Goal: Information Seeking & Learning: Compare options

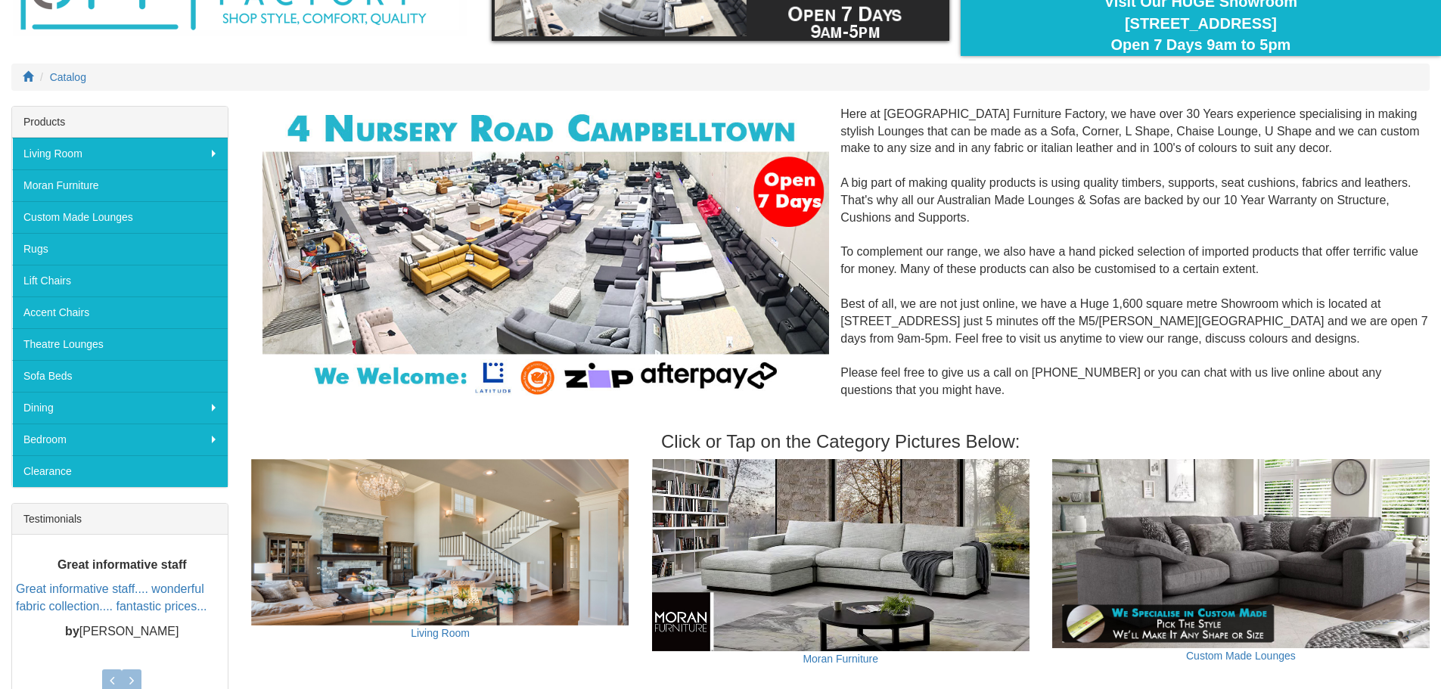
scroll to position [134, 0]
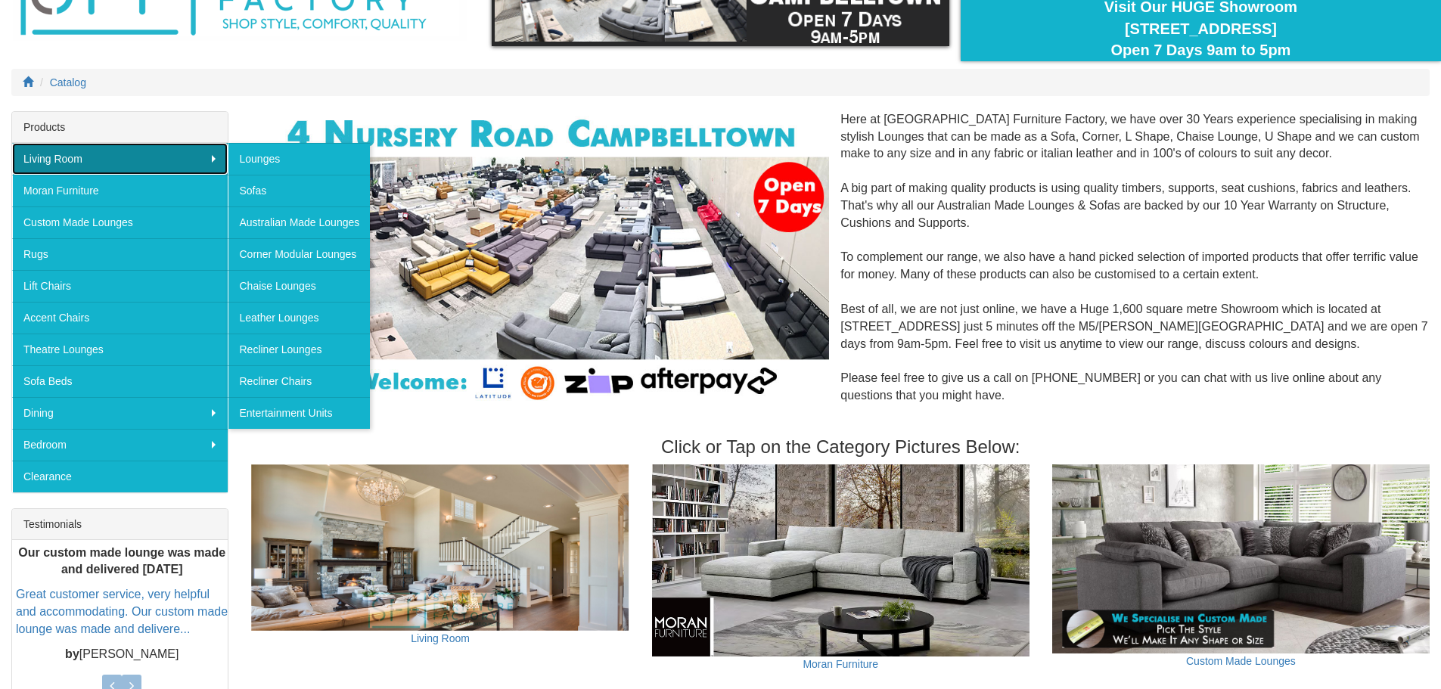
click at [110, 158] on link "Living Room" at bounding box center [120, 159] width 216 height 32
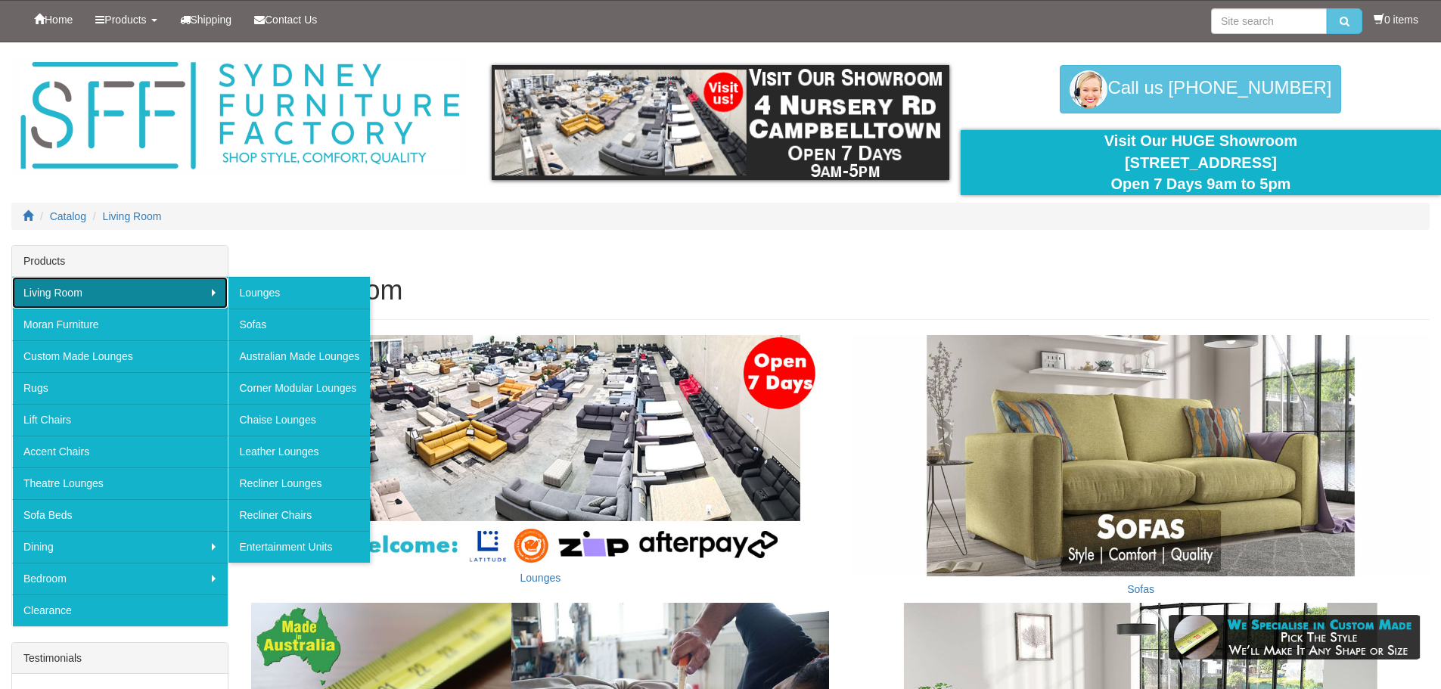
click at [216, 293] on link "Living Room" at bounding box center [120, 293] width 216 height 32
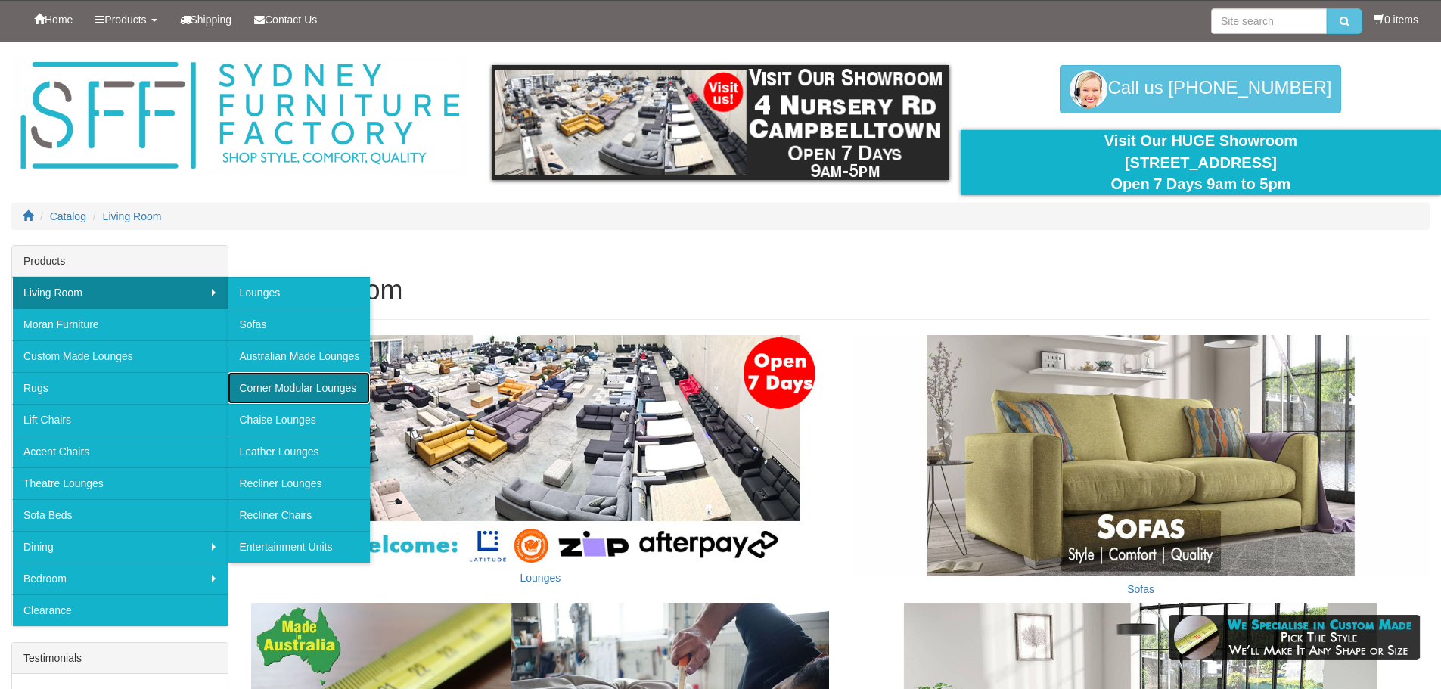
click at [288, 386] on link "Corner Modular Lounges" at bounding box center [299, 388] width 142 height 32
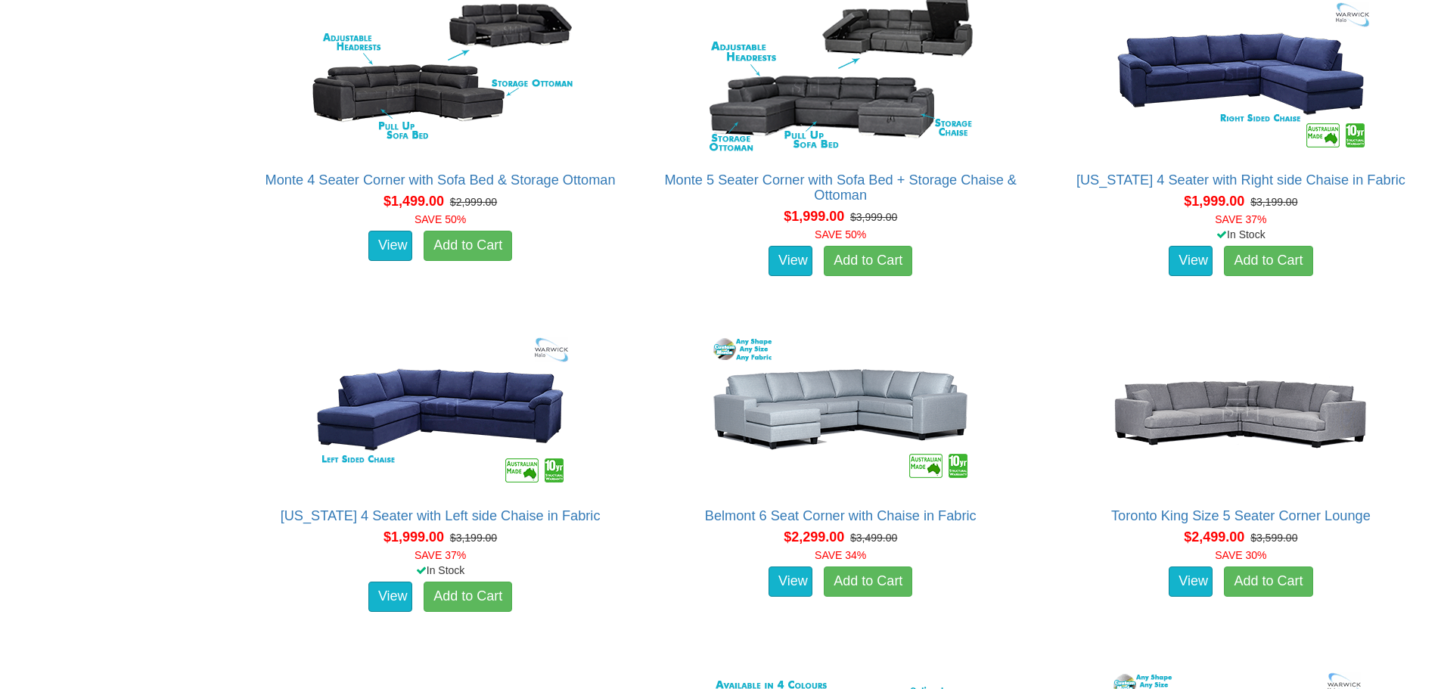
scroll to position [1005, 0]
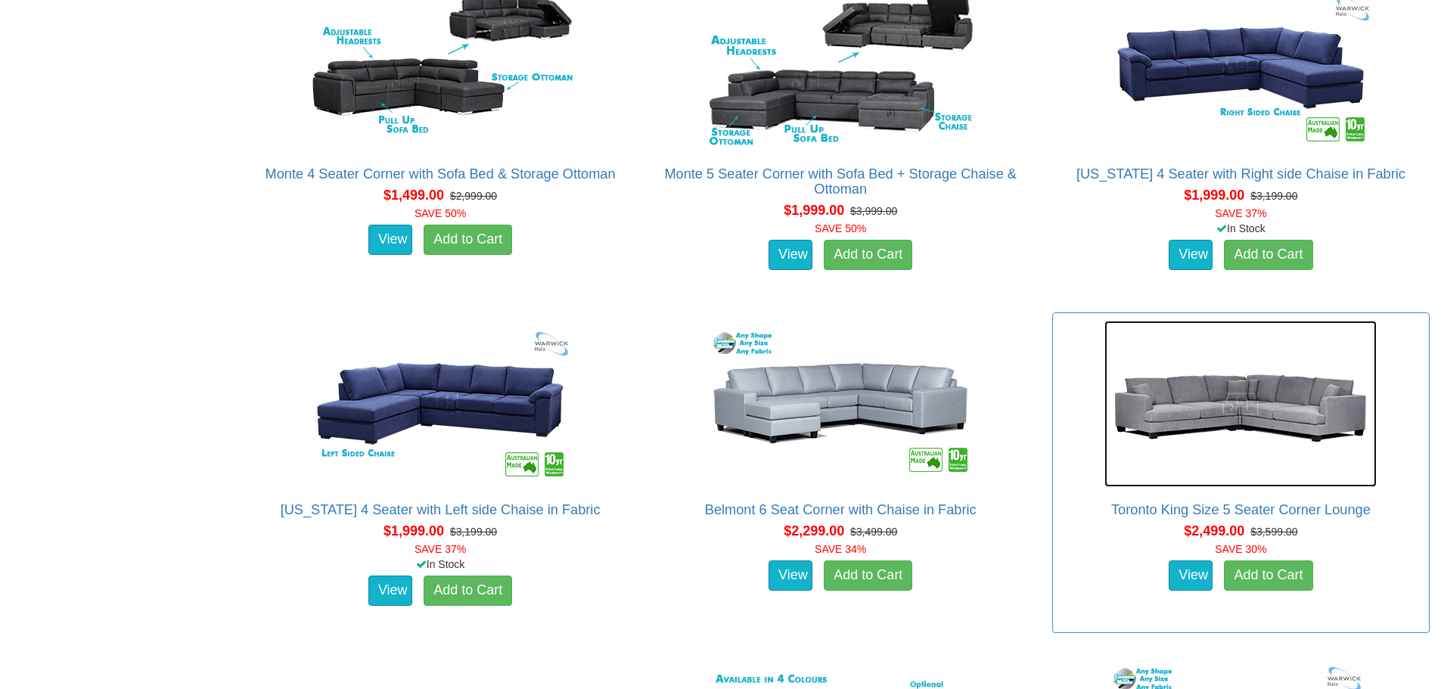
click at [1236, 415] on img at bounding box center [1240, 404] width 272 height 166
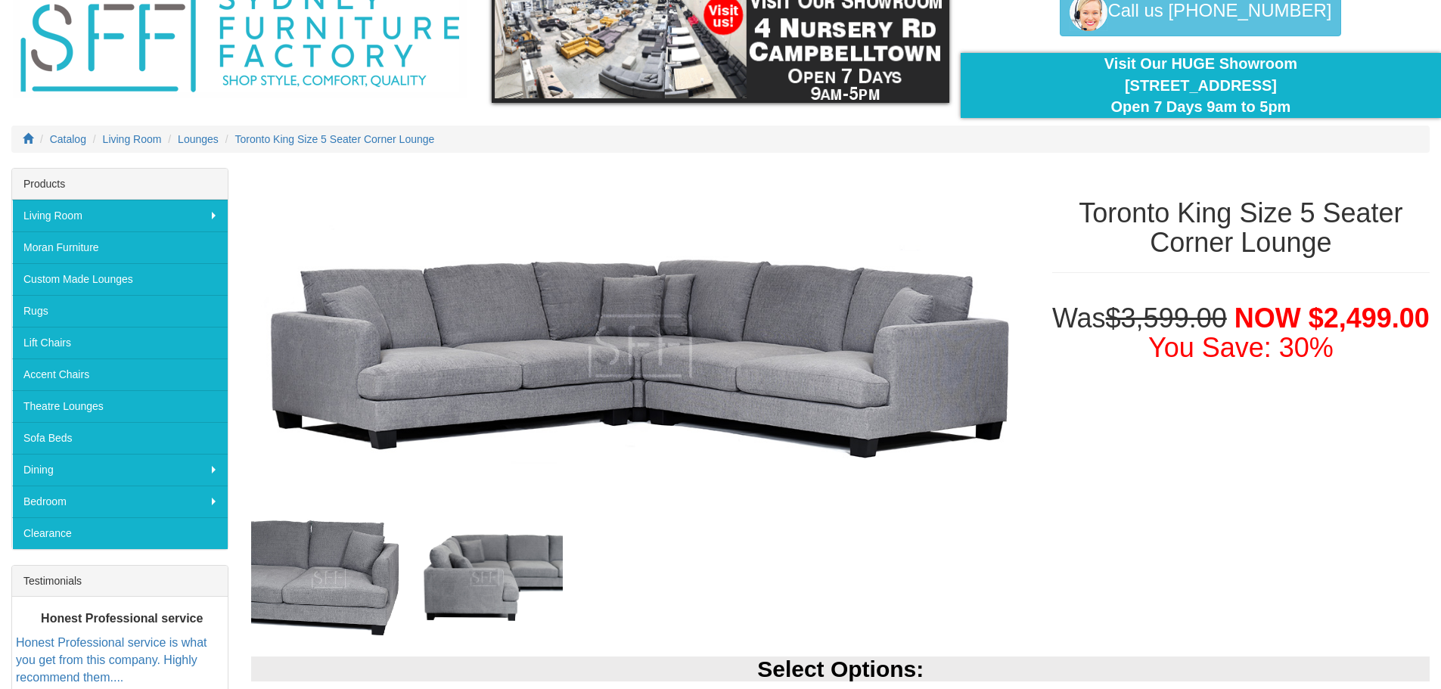
scroll to position [74, 0]
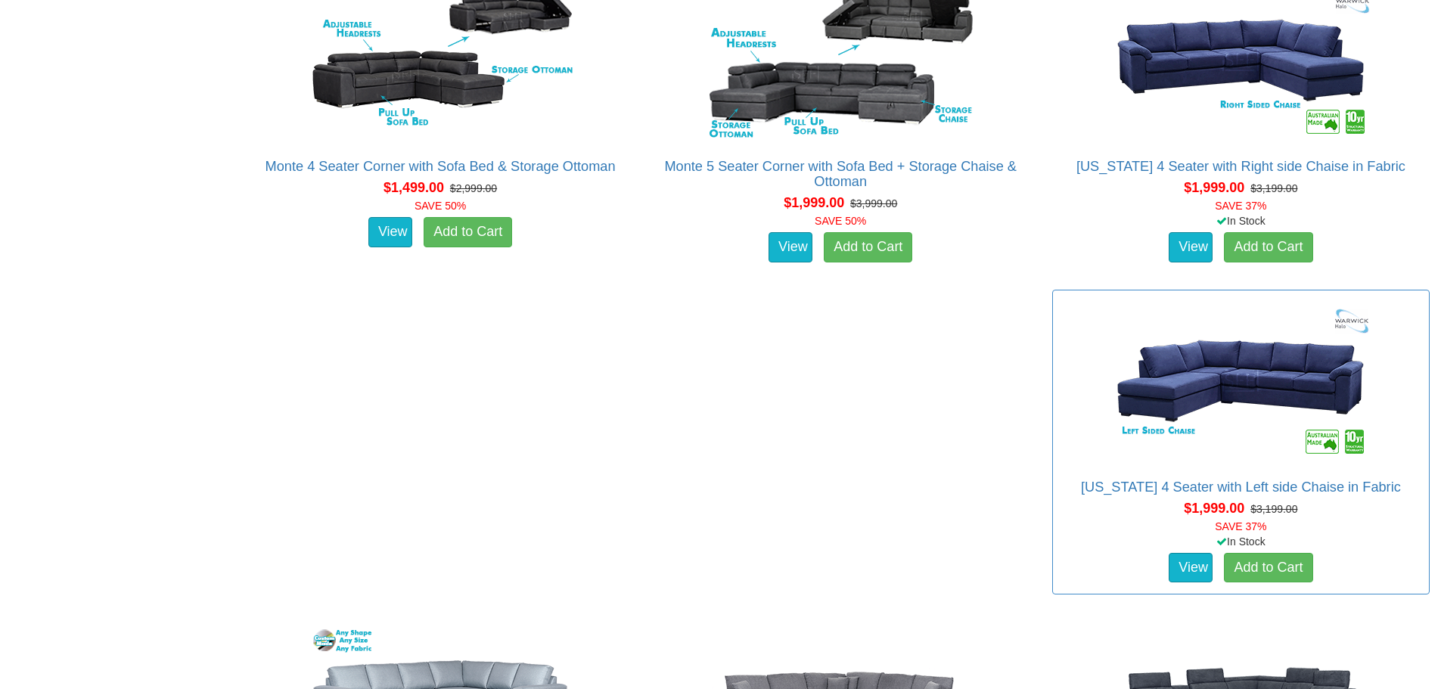
scroll to position [1005, 0]
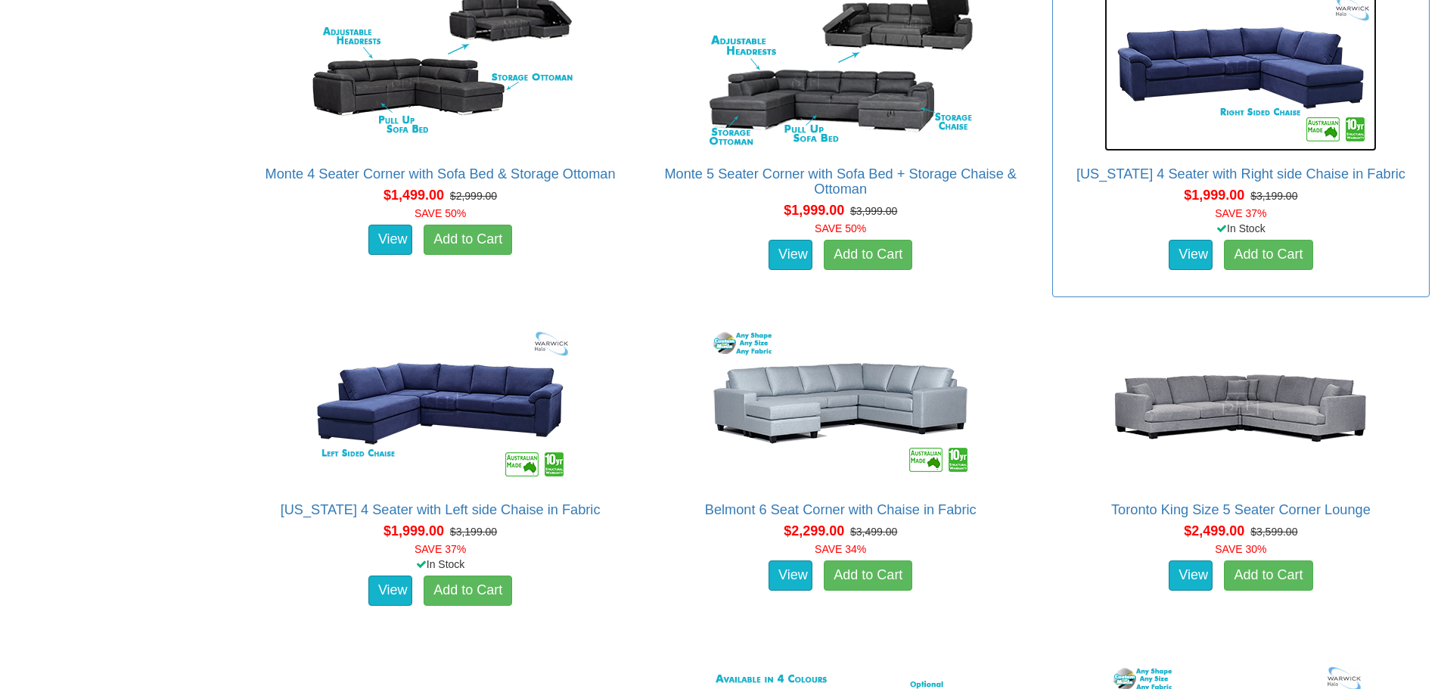
click at [1271, 82] on img at bounding box center [1240, 68] width 272 height 166
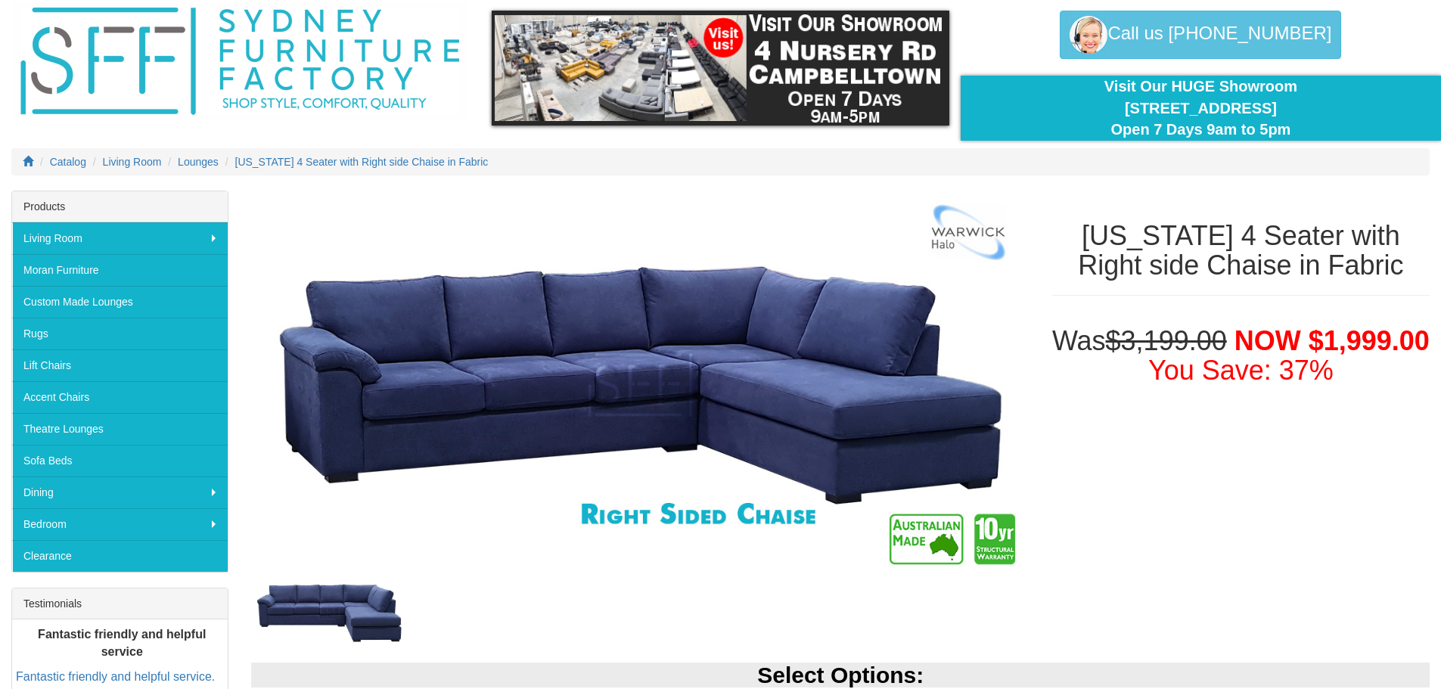
scroll to position [32, 0]
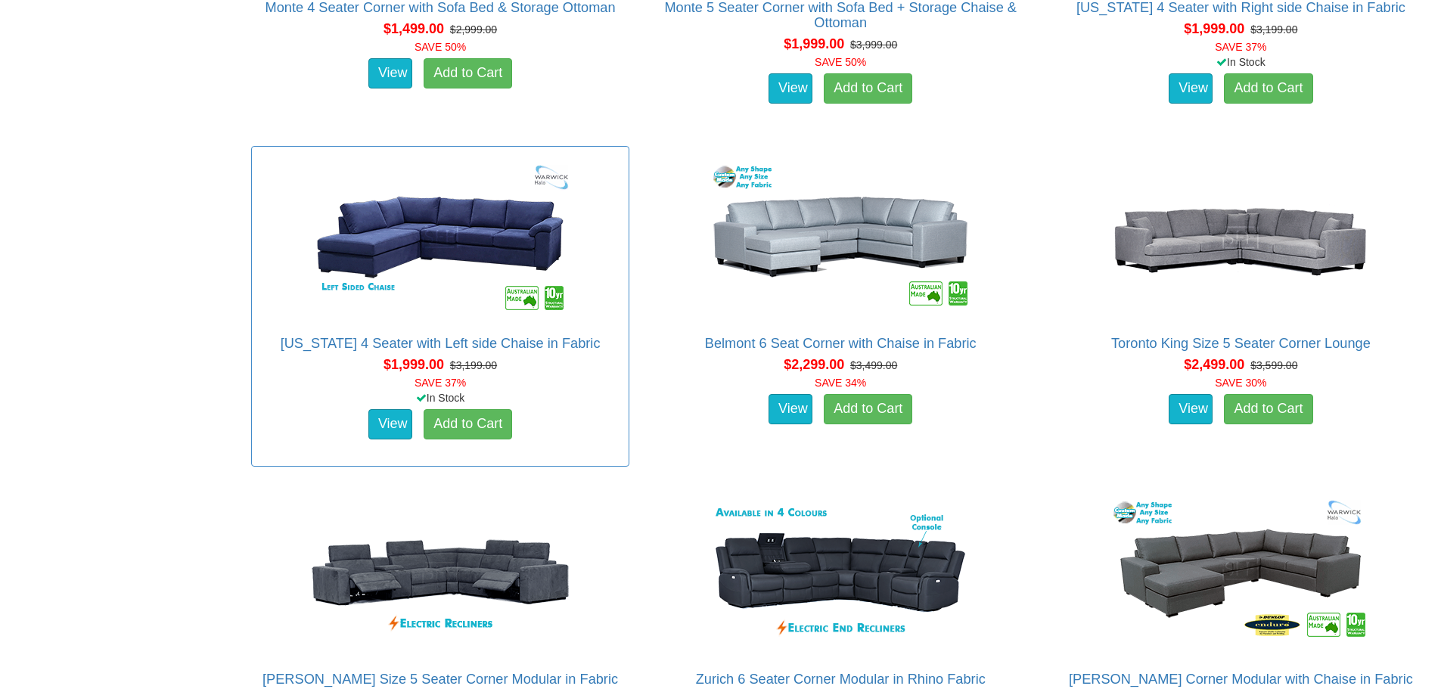
scroll to position [1005, 0]
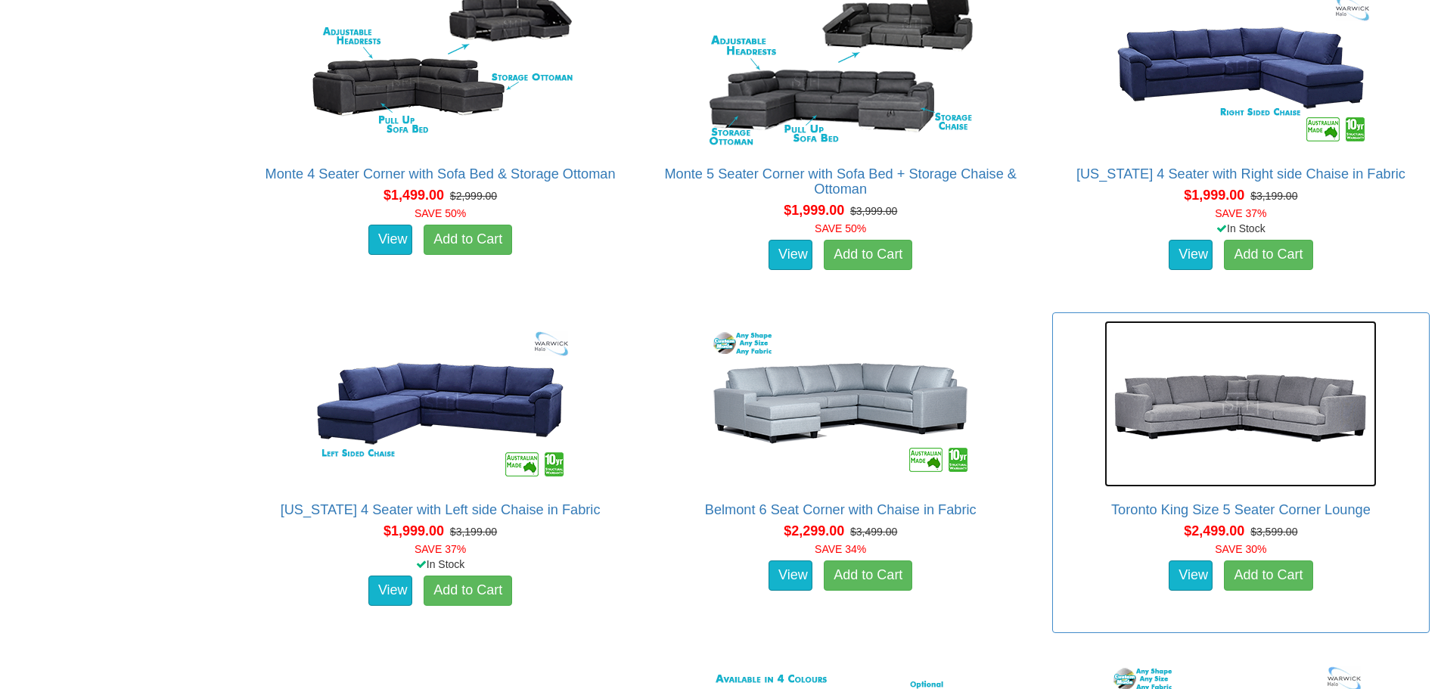
click at [1274, 402] on img at bounding box center [1240, 404] width 272 height 166
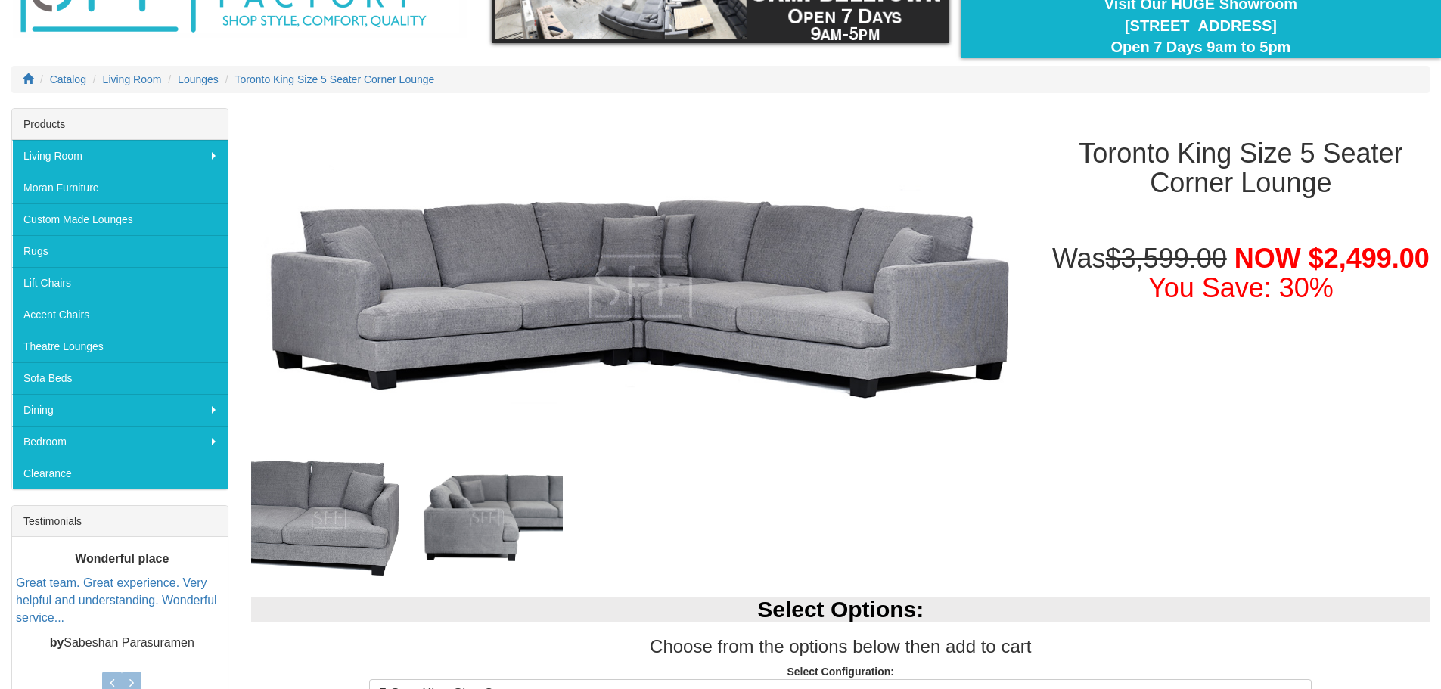
scroll to position [45, 0]
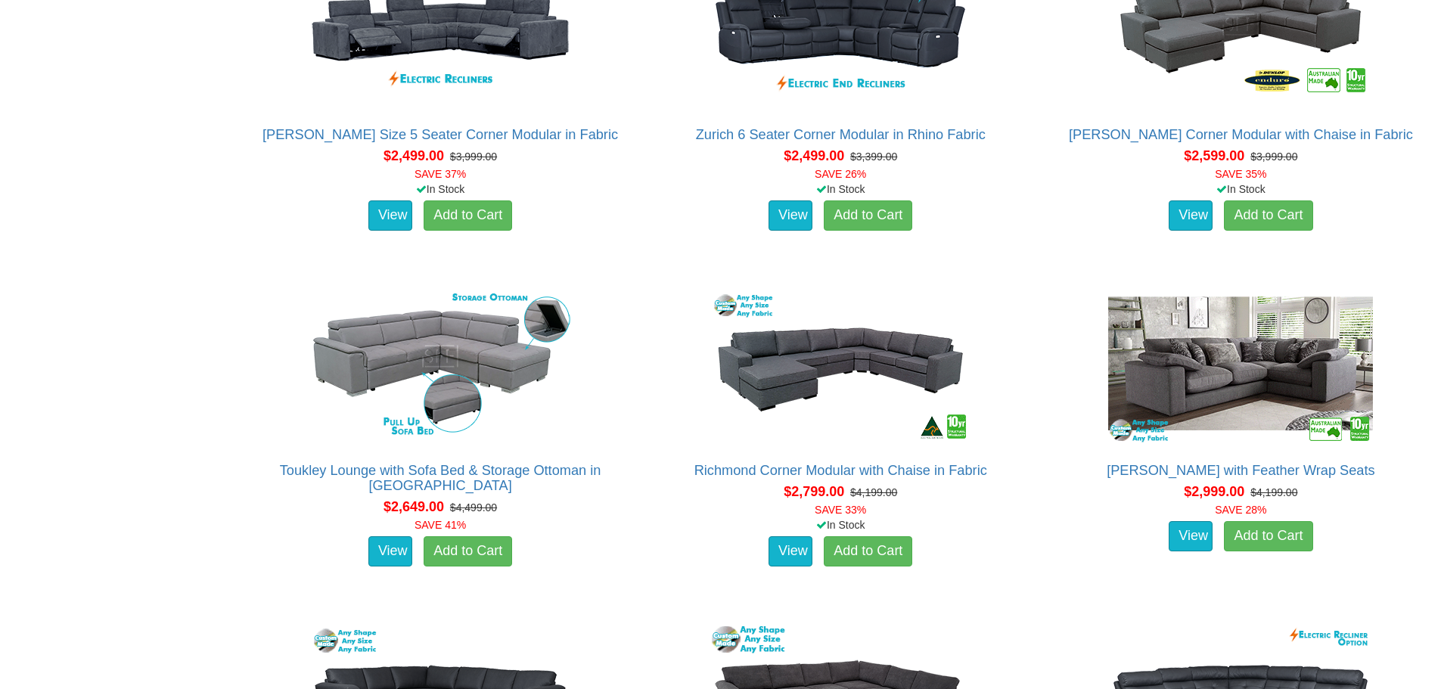
scroll to position [1722, 0]
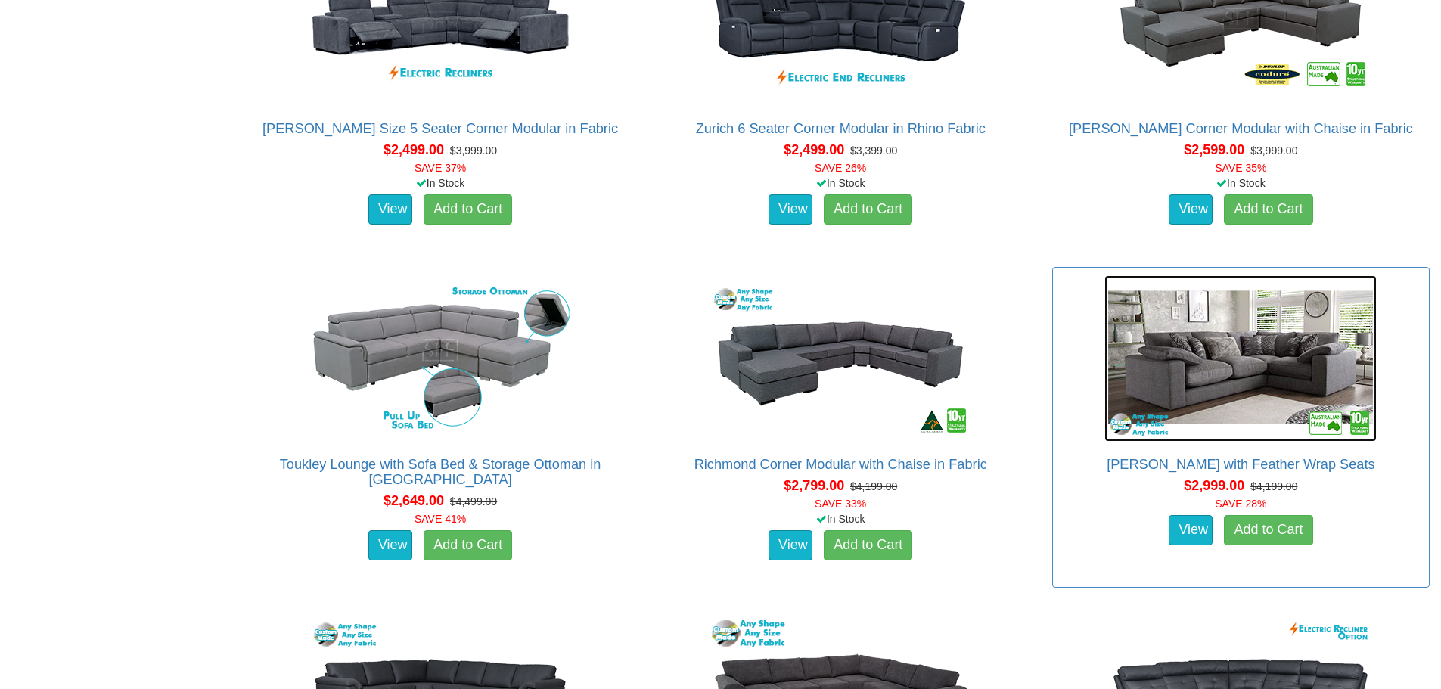
click at [1294, 362] on img at bounding box center [1240, 358] width 272 height 166
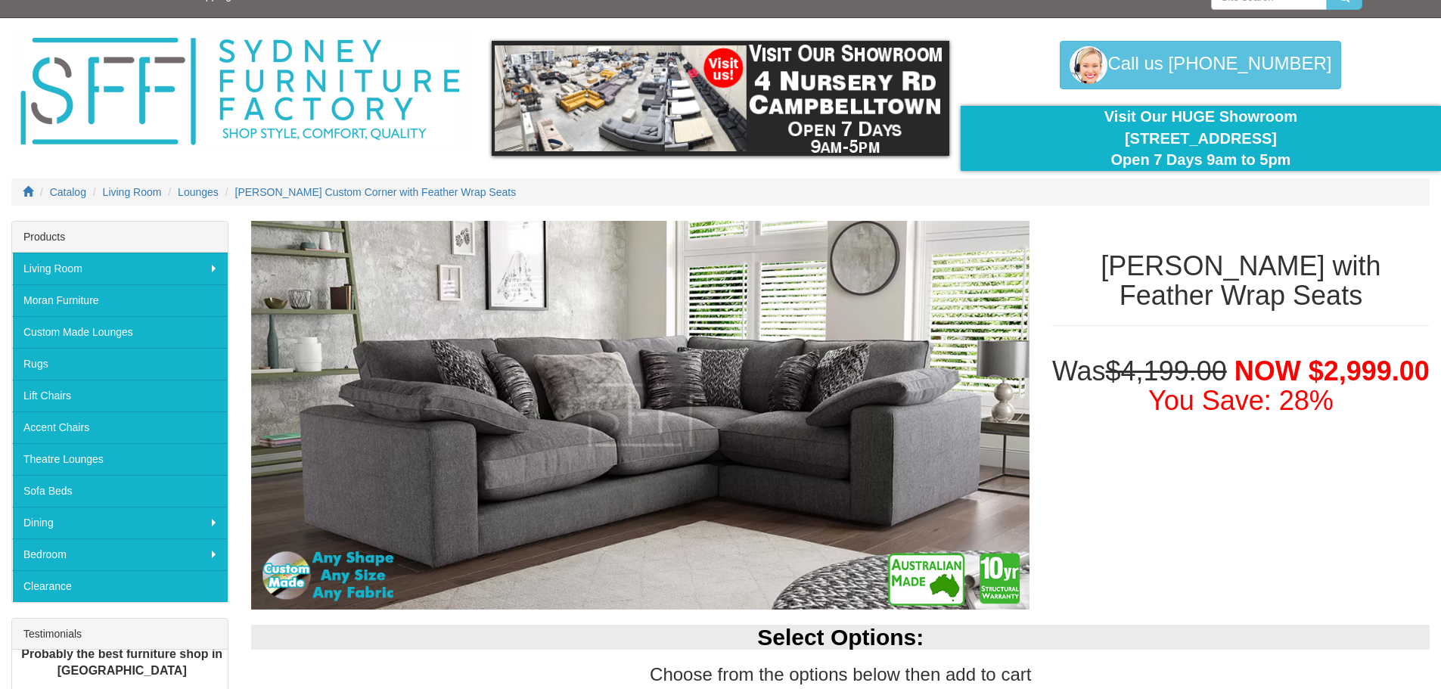
scroll to position [17, 0]
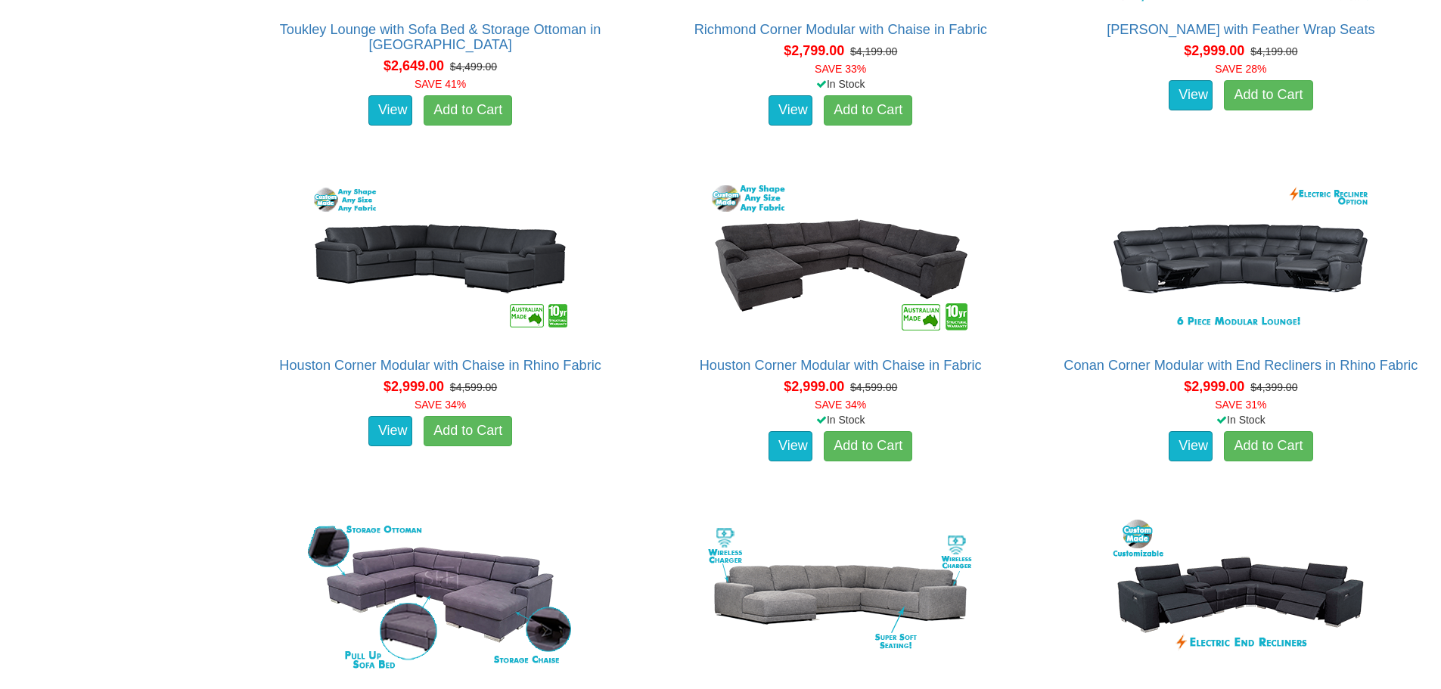
scroll to position [2163, 0]
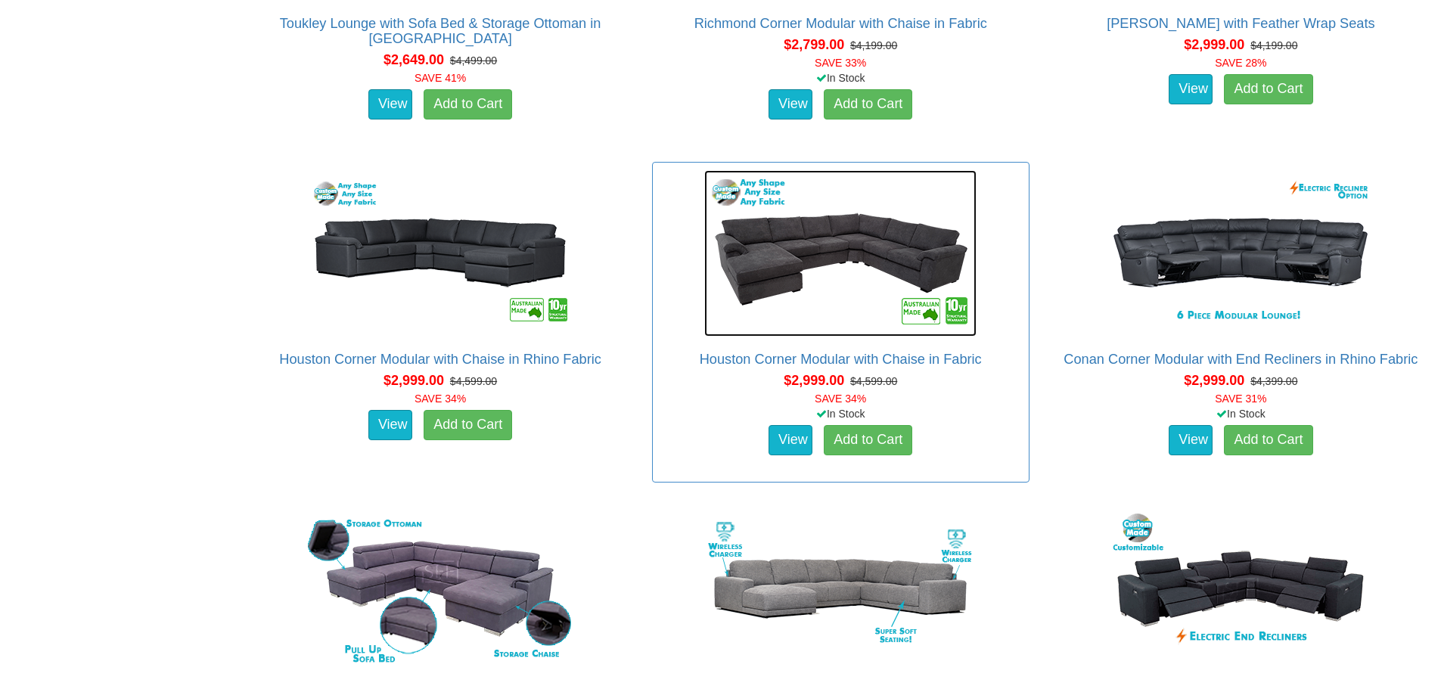
click at [772, 232] on img at bounding box center [840, 253] width 272 height 166
